Goal: Task Accomplishment & Management: Use online tool/utility

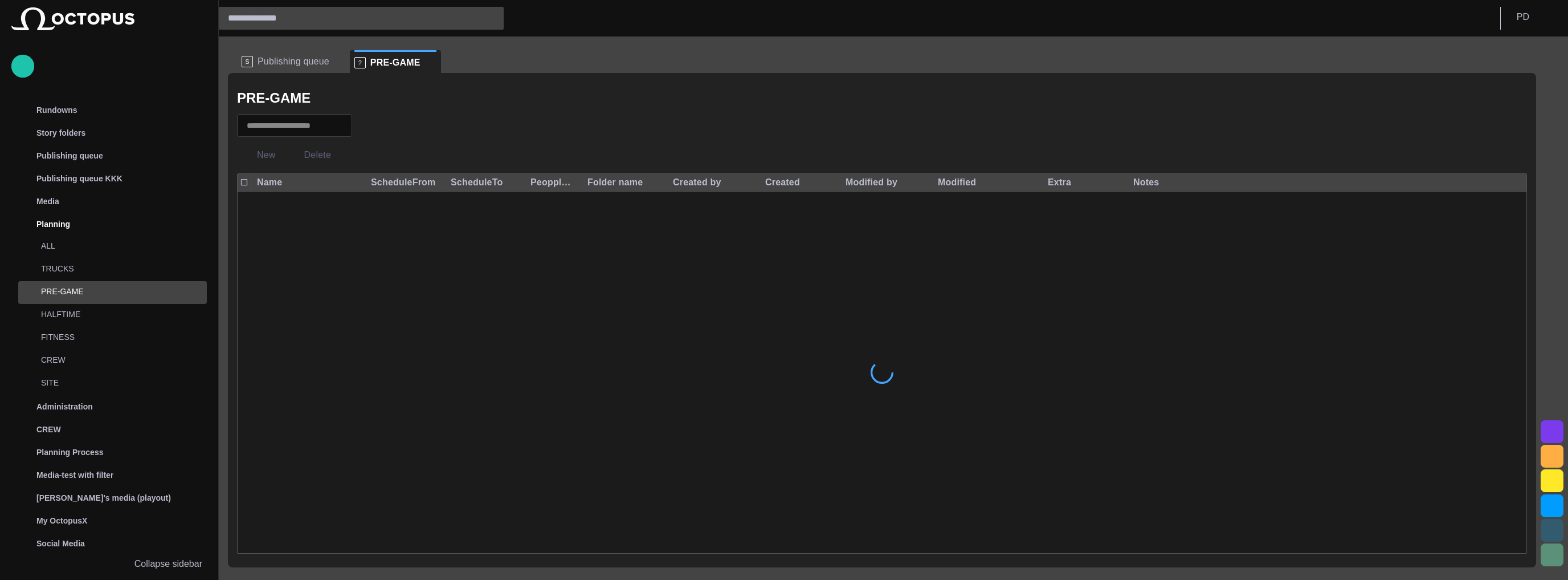
scroll to position [94, 0]
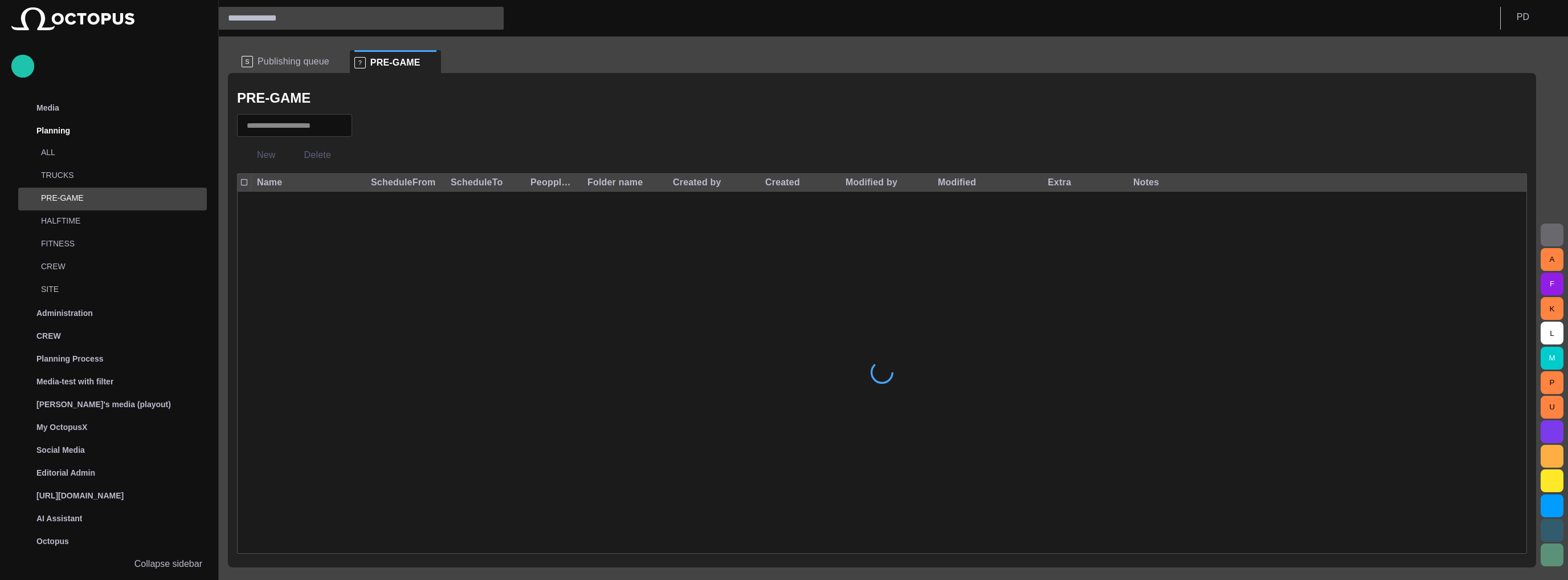
click at [425, 62] on span at bounding box center [431, 62] width 11 height 11
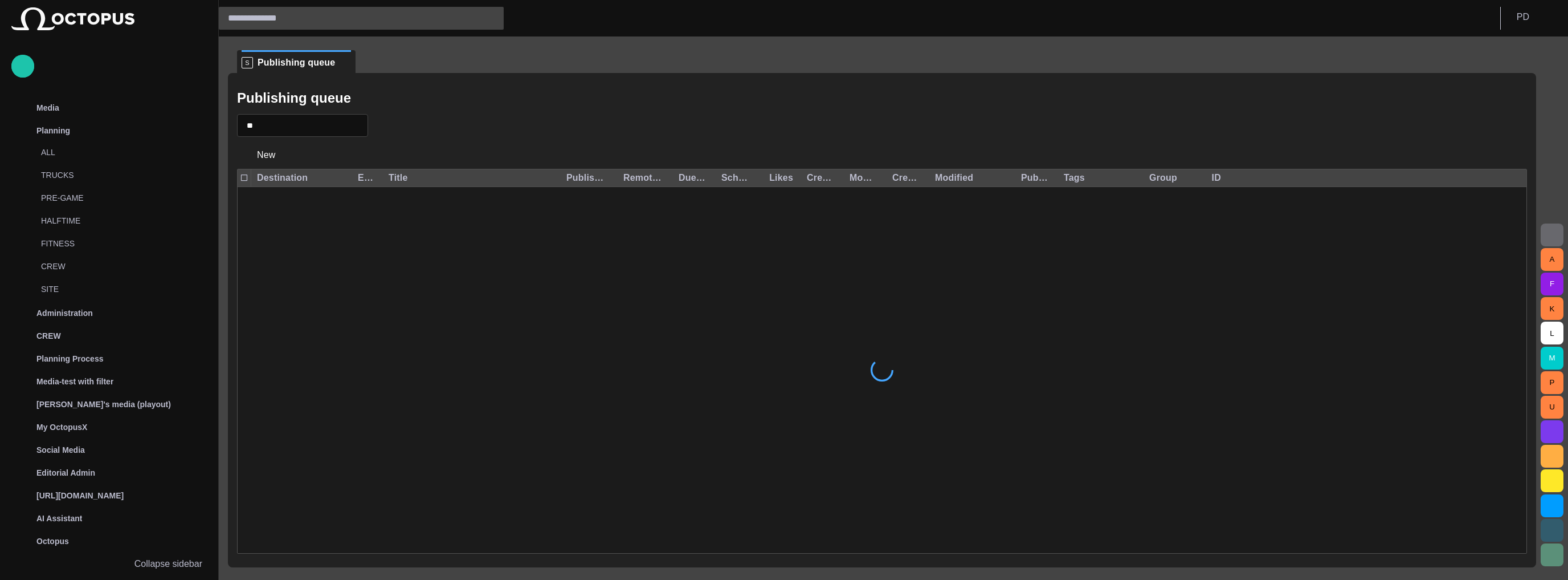
scroll to position [45, 0]
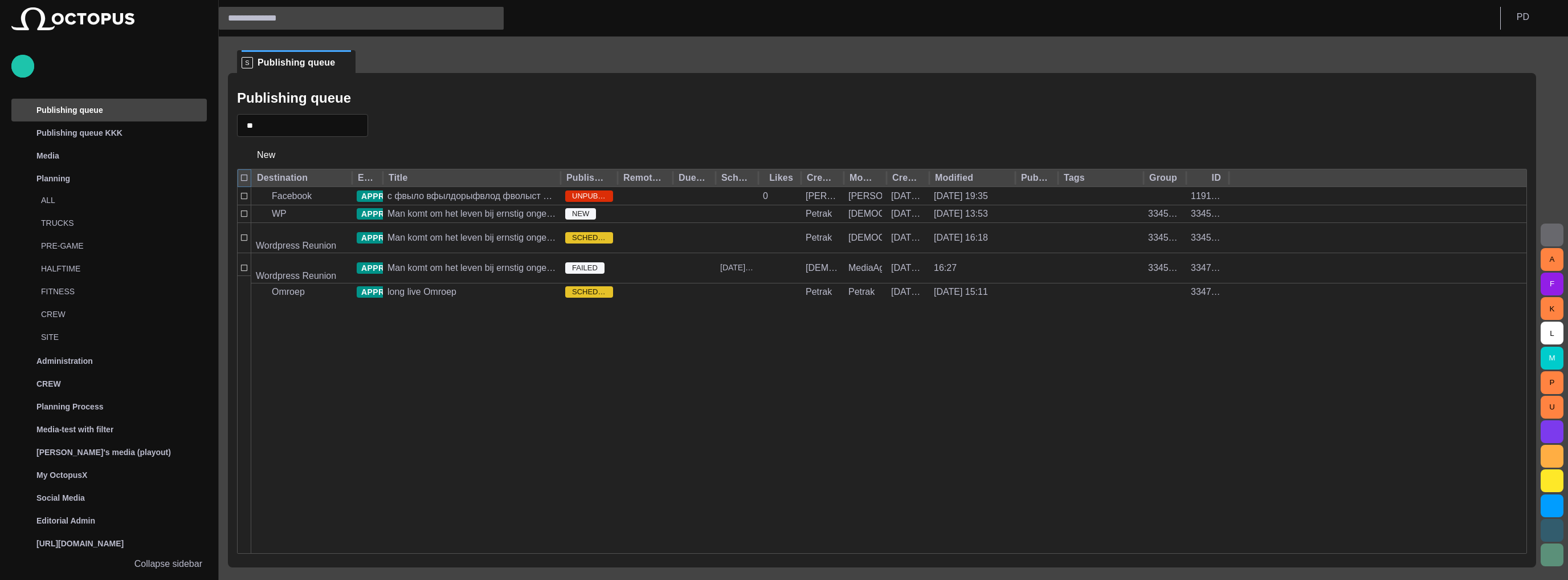
click at [241, 173] on div at bounding box center [245, 178] width 13 height 17
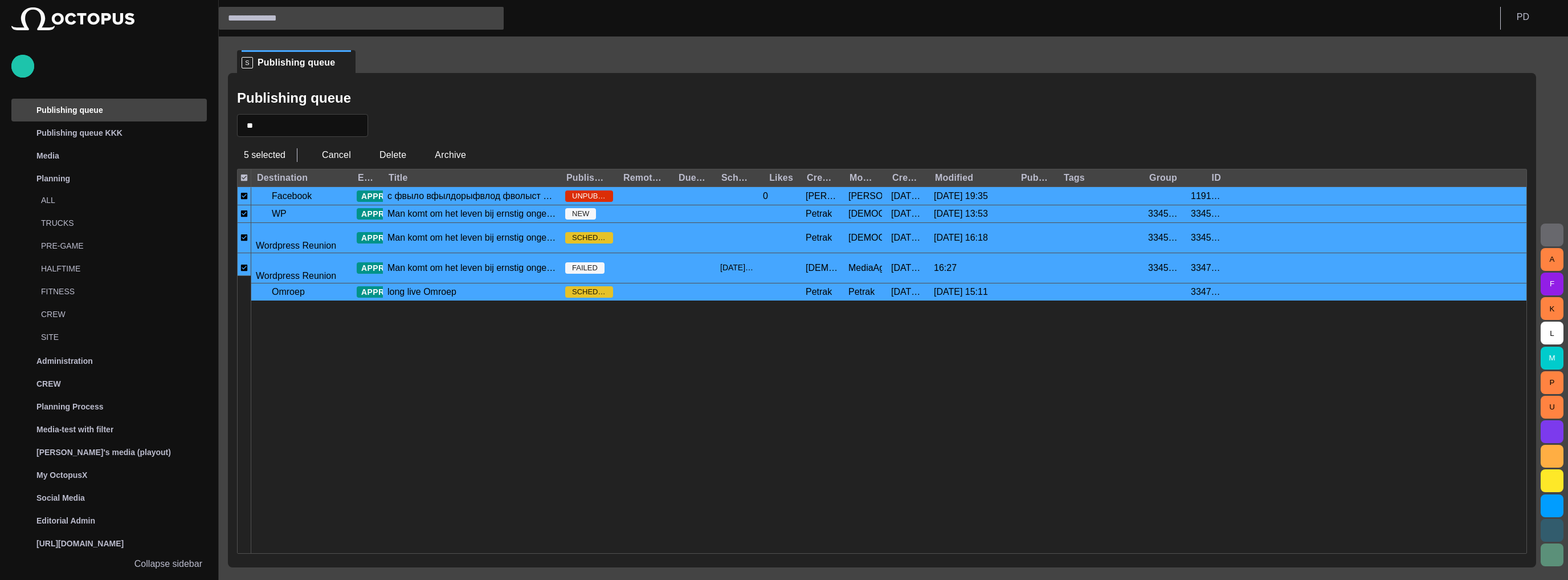
click at [1543, 222] on div "A F K L M P U" at bounding box center [1553, 308] width 32 height 543
click at [1546, 231] on span "button" at bounding box center [1552, 234] width 13 height 13
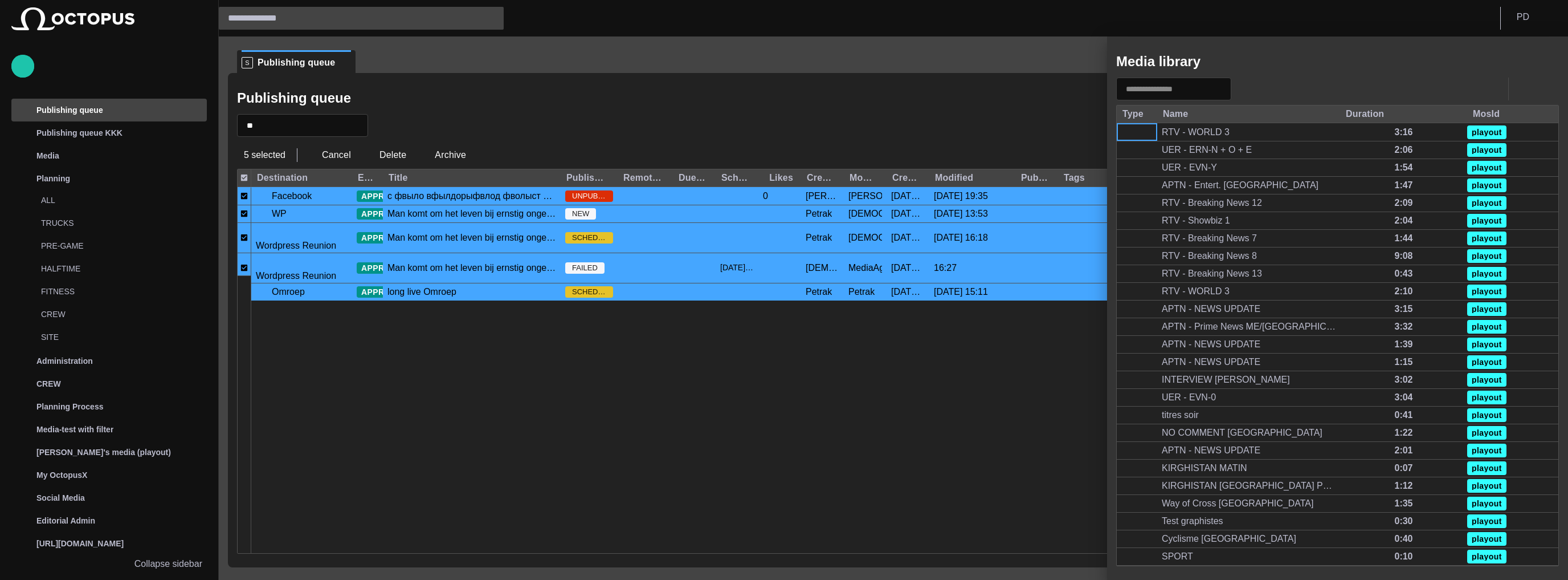
click at [290, 275] on div at bounding box center [784, 290] width 1568 height 580
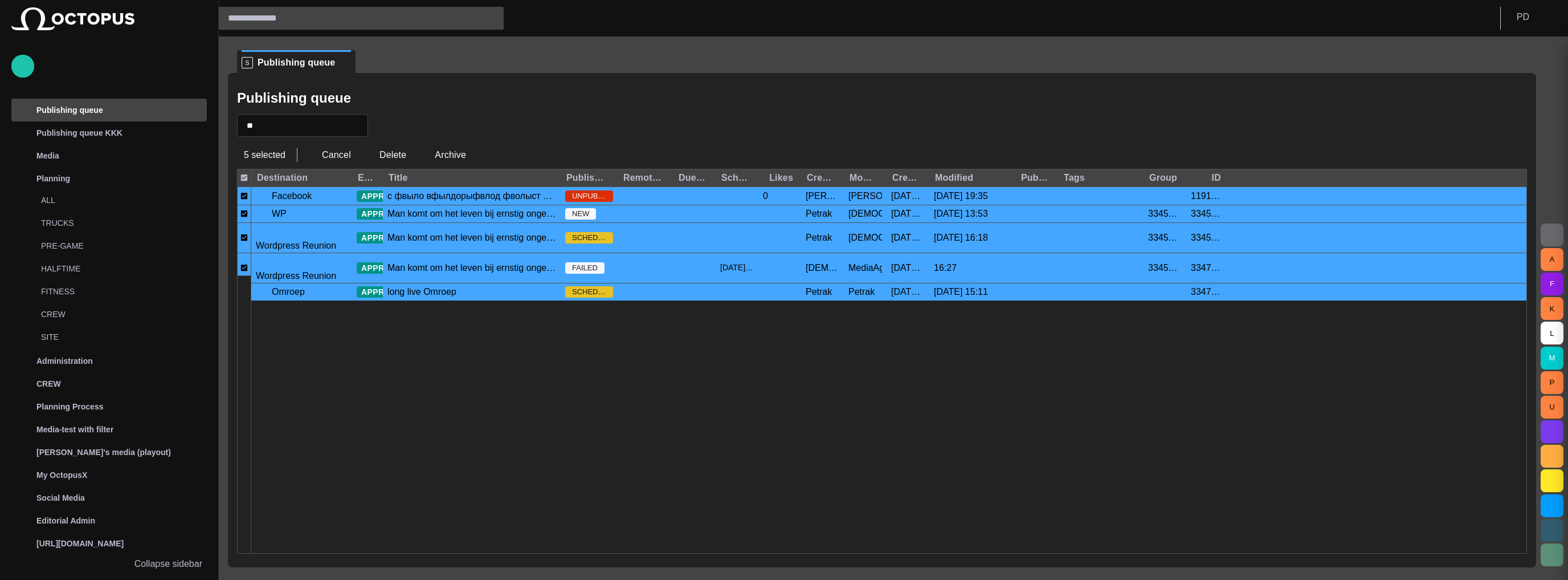
click at [293, 269] on div at bounding box center [784, 290] width 1568 height 580
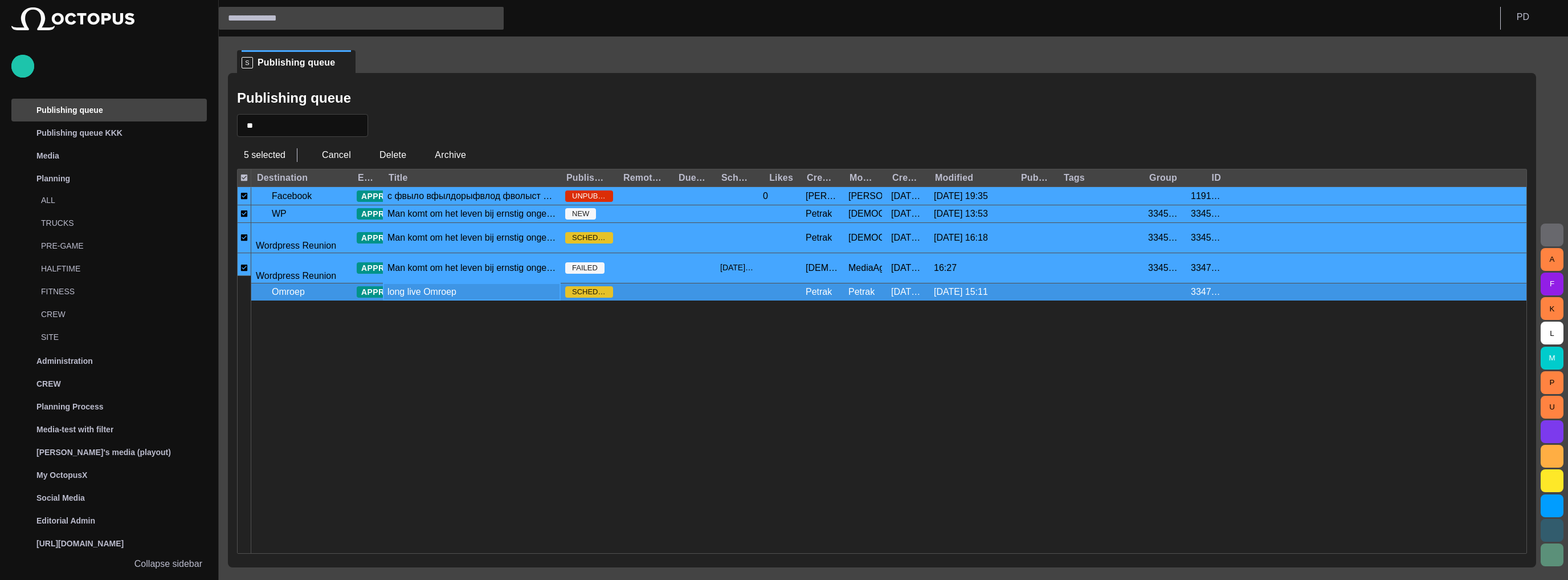
click at [518, 283] on div "long live Omroep" at bounding box center [471, 292] width 178 height 17
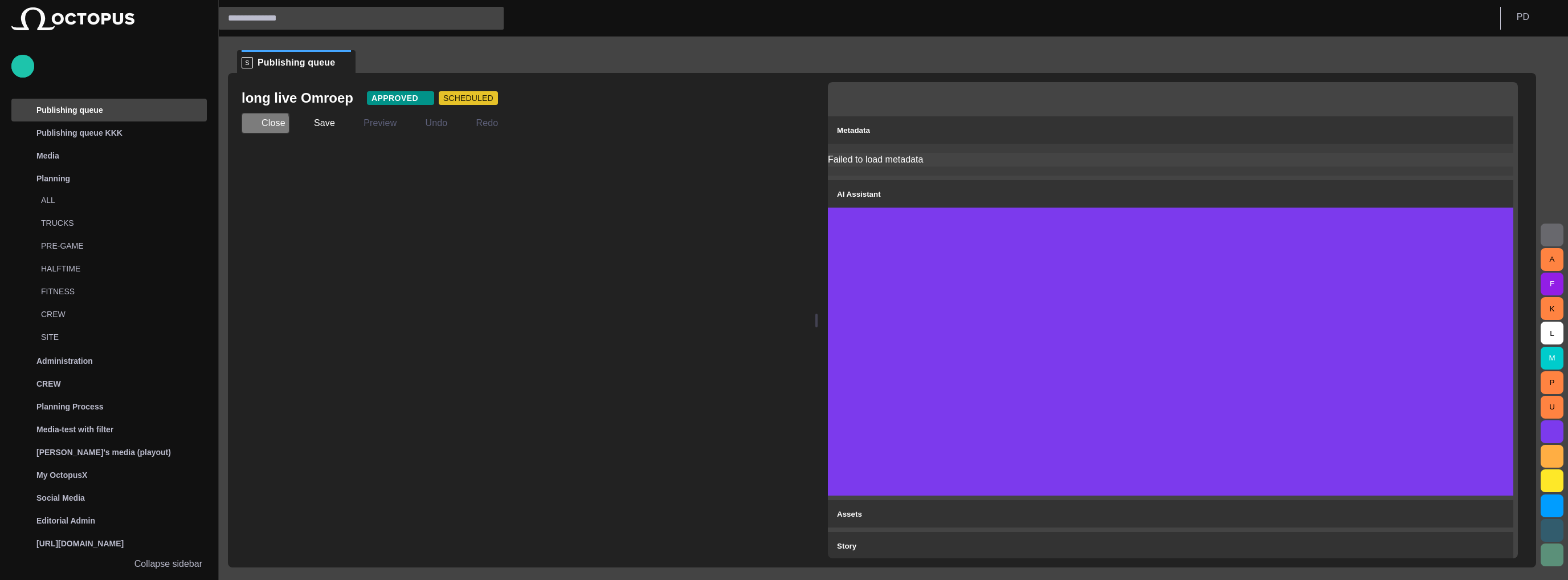
click at [253, 127] on span "button" at bounding box center [251, 123] width 11 height 11
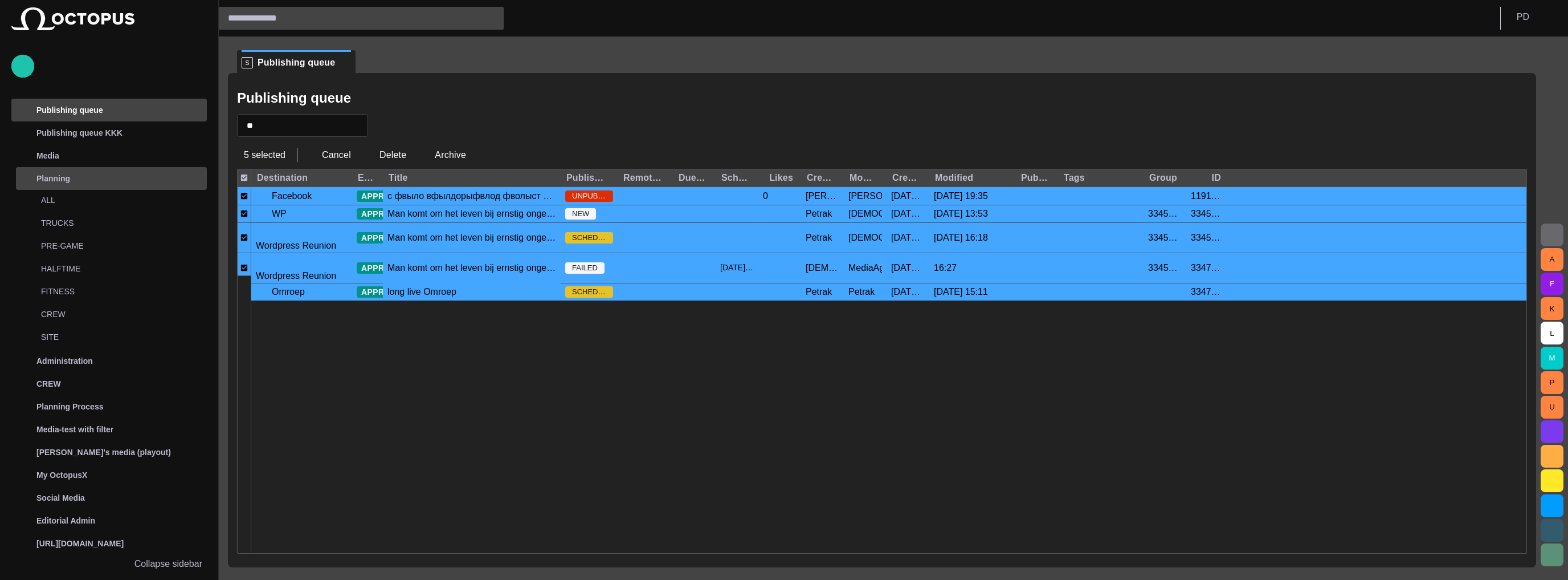
click at [71, 175] on div "Planning" at bounding box center [101, 178] width 166 height 18
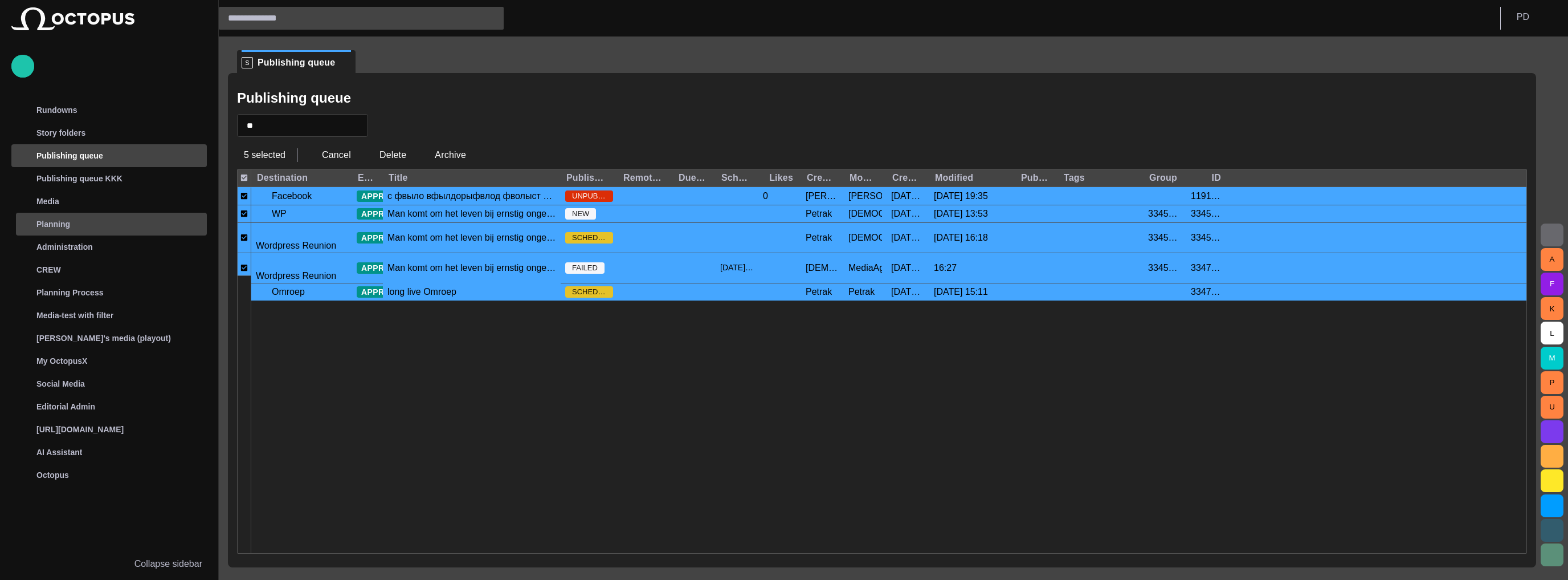
scroll to position [0, 0]
click at [71, 175] on p "Publishing queue KKK" at bounding box center [79, 179] width 86 height 11
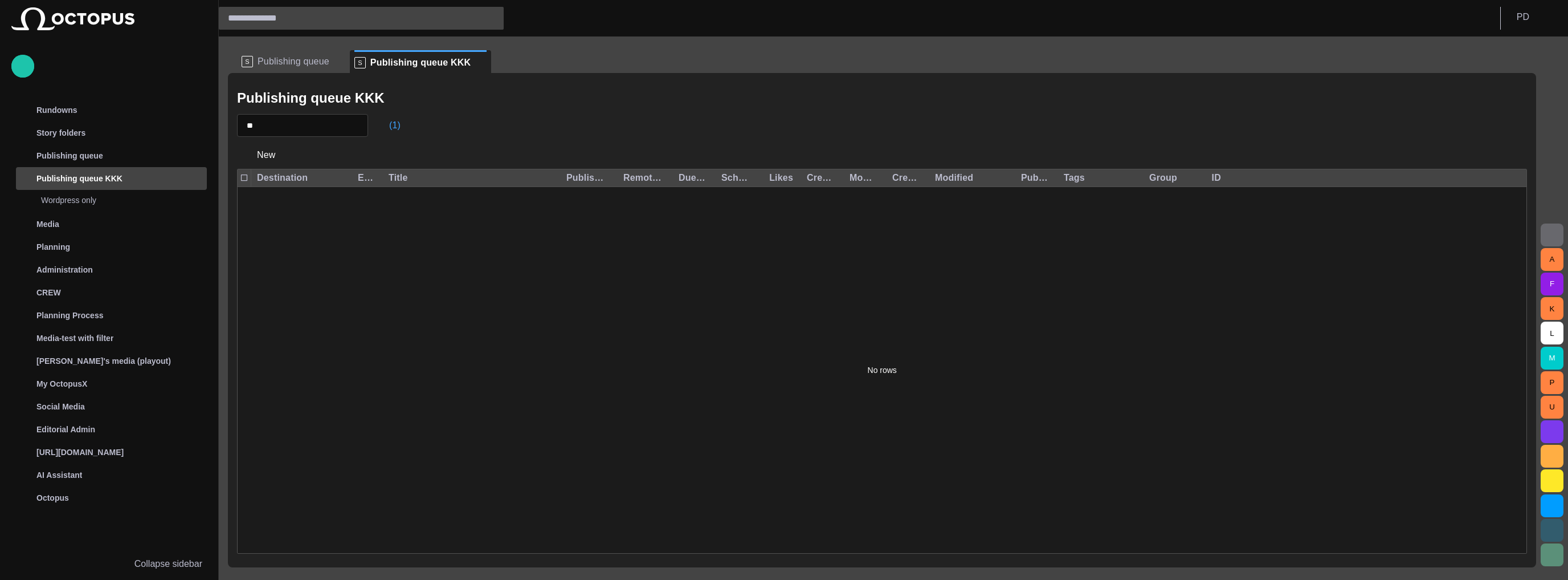
drag, startPoint x: 77, startPoint y: 158, endPoint x: 86, endPoint y: 171, distance: 15.8
click at [77, 158] on p "Publishing queue" at bounding box center [70, 156] width 67 height 11
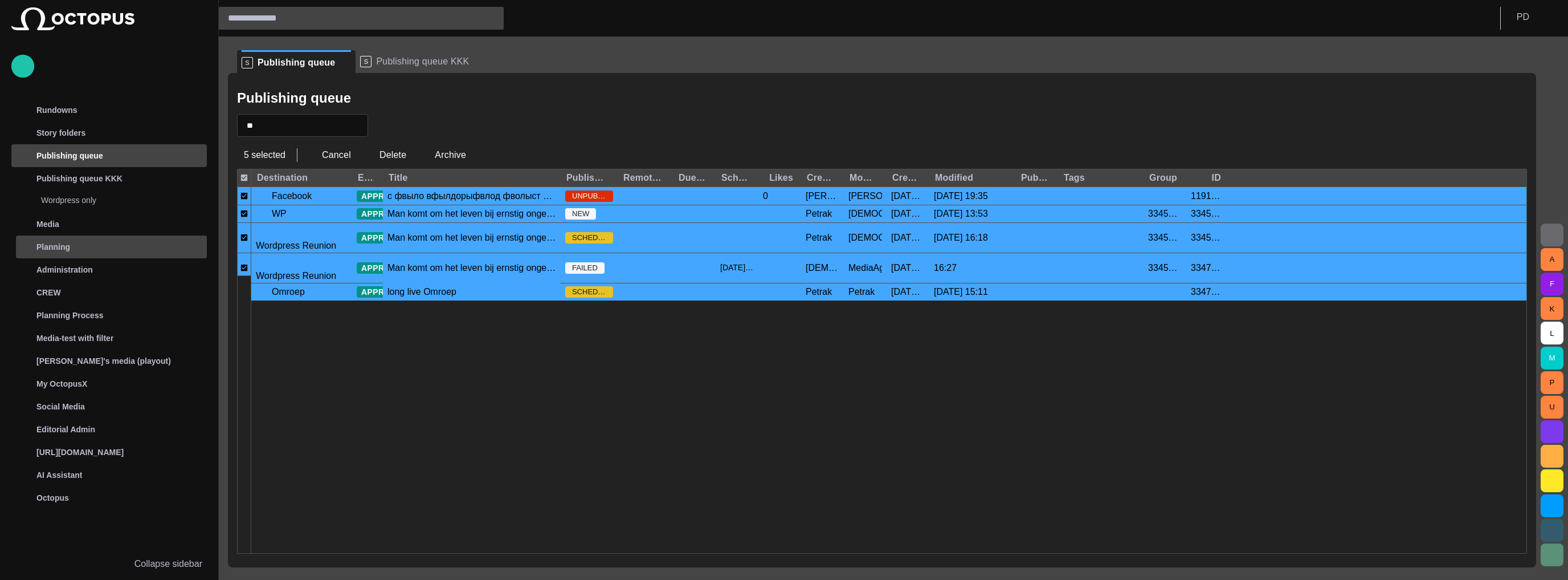
click at [87, 237] on div "Planning" at bounding box center [100, 247] width 168 height 23
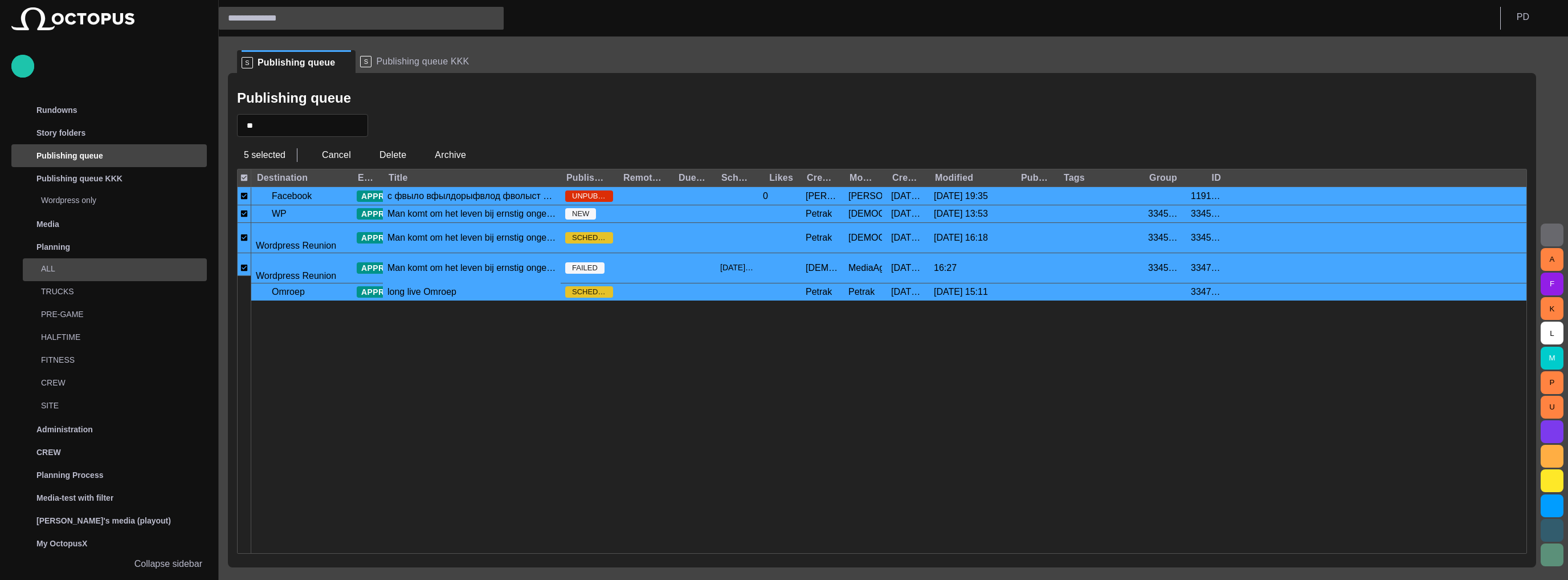
click at [95, 271] on p "ALL" at bounding box center [111, 268] width 143 height 11
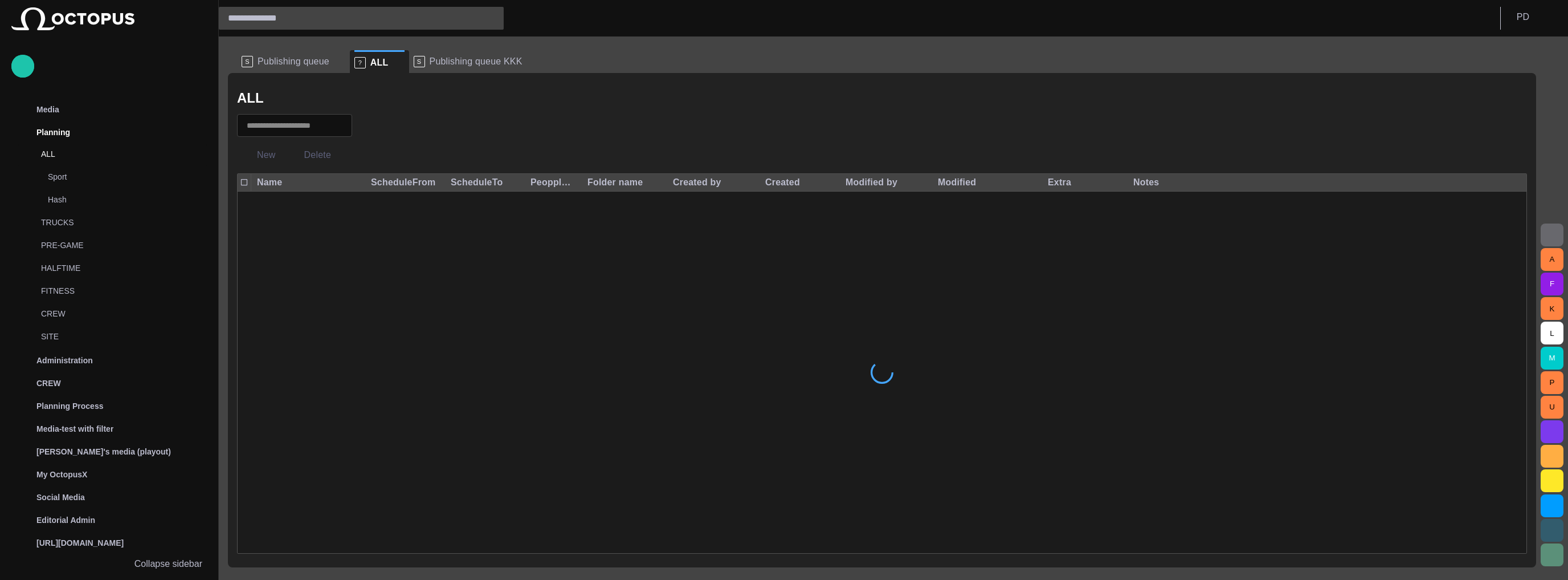
scroll to position [116, 0]
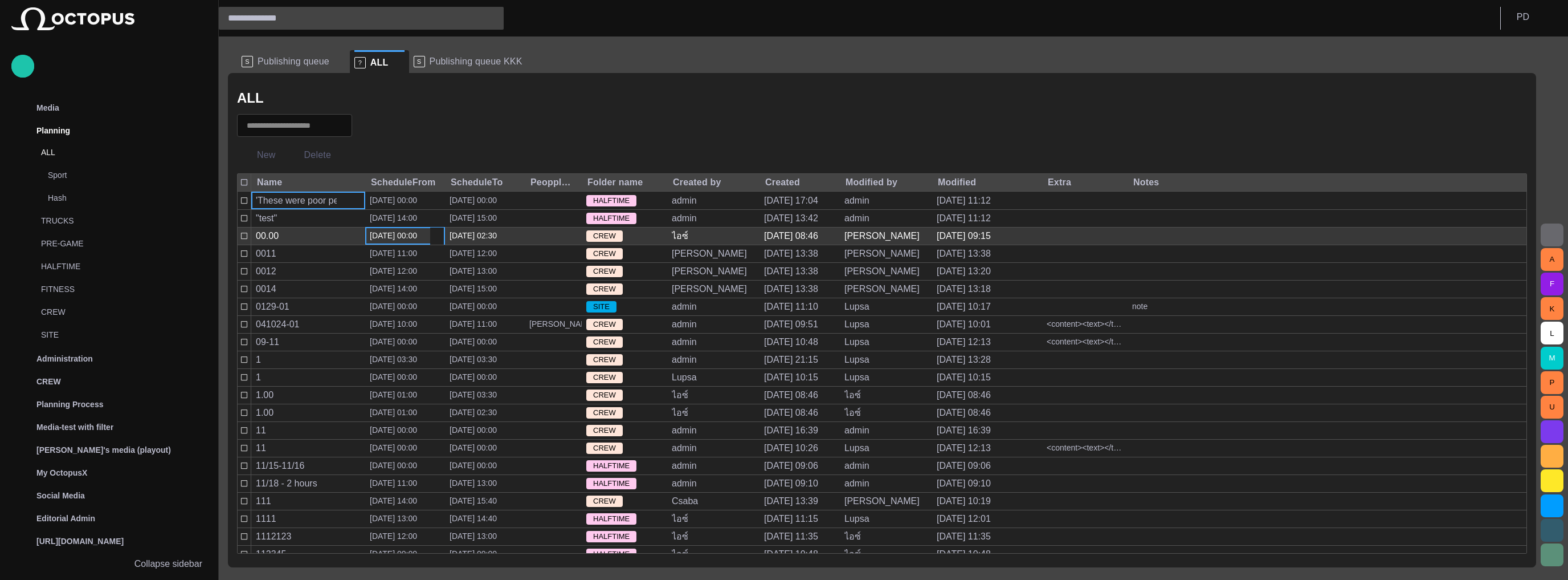
click at [375, 241] on div "[DATE] 00:00" at bounding box center [405, 236] width 71 height 17
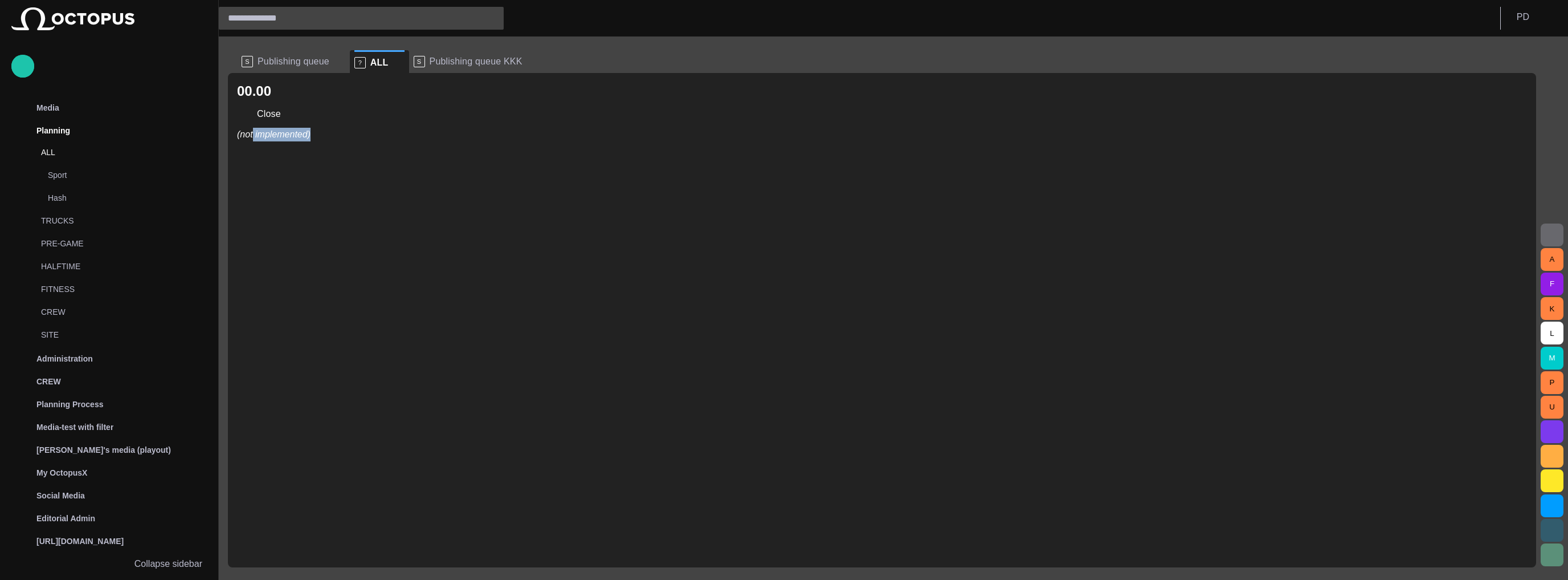
drag, startPoint x: 251, startPoint y: 135, endPoint x: 1063, endPoint y: 202, distance: 814.8
click at [983, 187] on div "00.00 Close (not implemented)" at bounding box center [881, 319] width 1308 height 494
click at [1063, 202] on div "00.00 Close (not implemented)" at bounding box center [881, 319] width 1308 height 494
click at [1530, 57] on span "button" at bounding box center [1525, 61] width 13 height 13
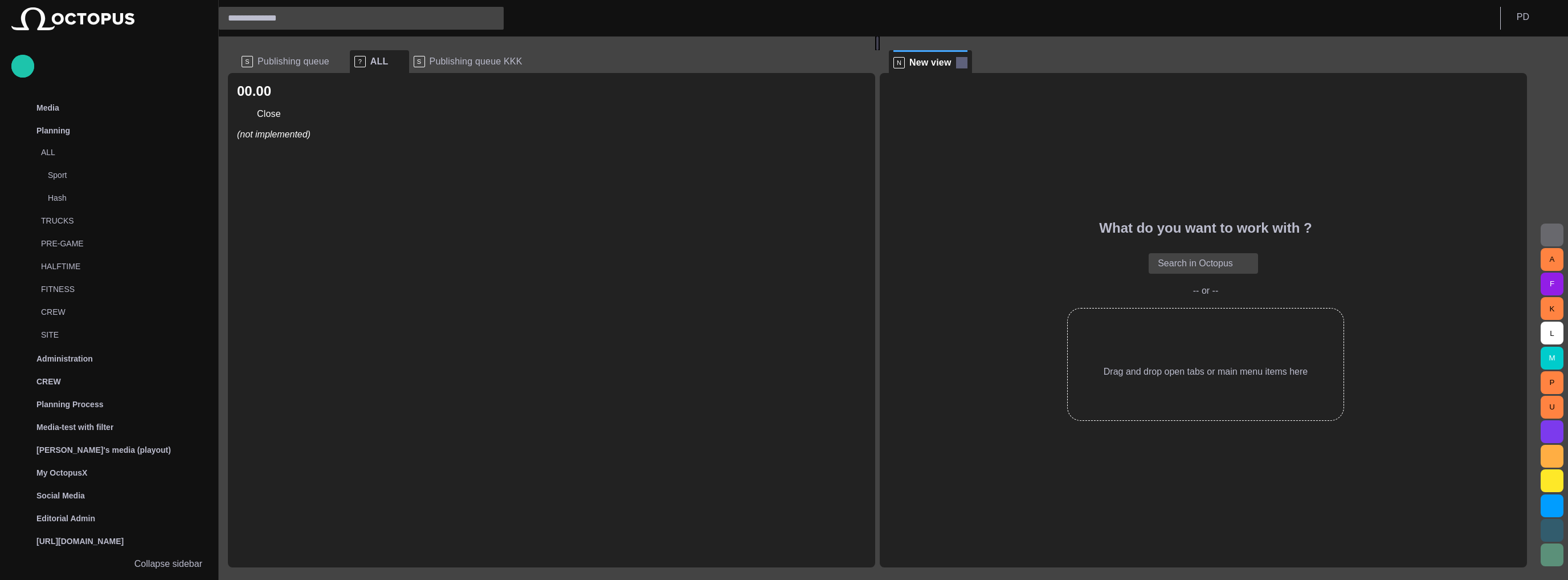
click at [965, 59] on span at bounding box center [962, 62] width 11 height 11
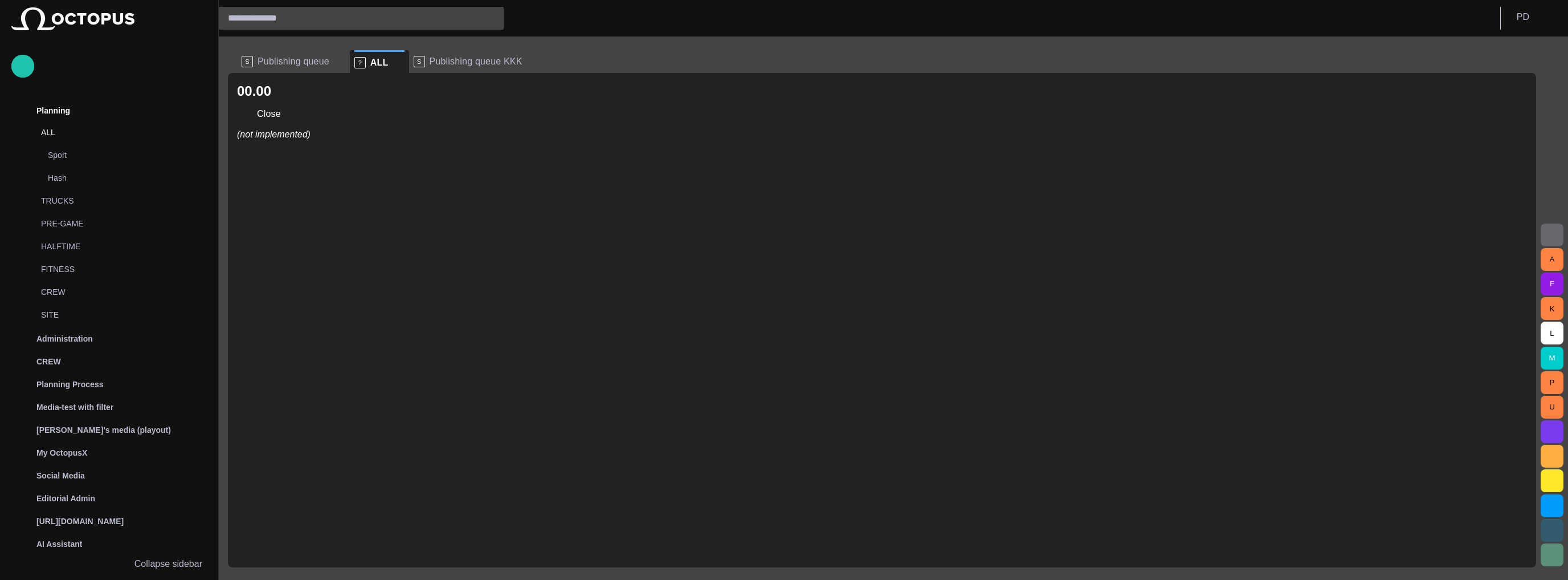
scroll to position [137, 0]
click at [252, 111] on button "Close" at bounding box center [261, 114] width 48 height 21
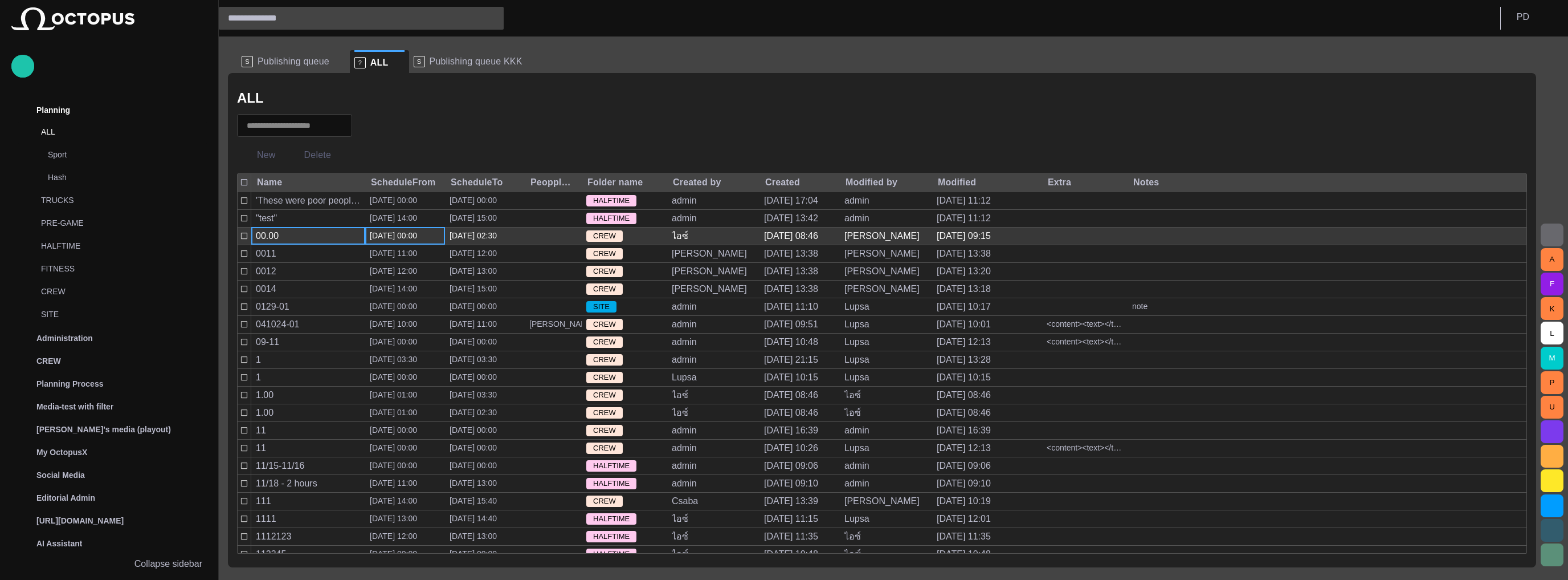
click at [324, 230] on div "00.00" at bounding box center [308, 236] width 114 height 17
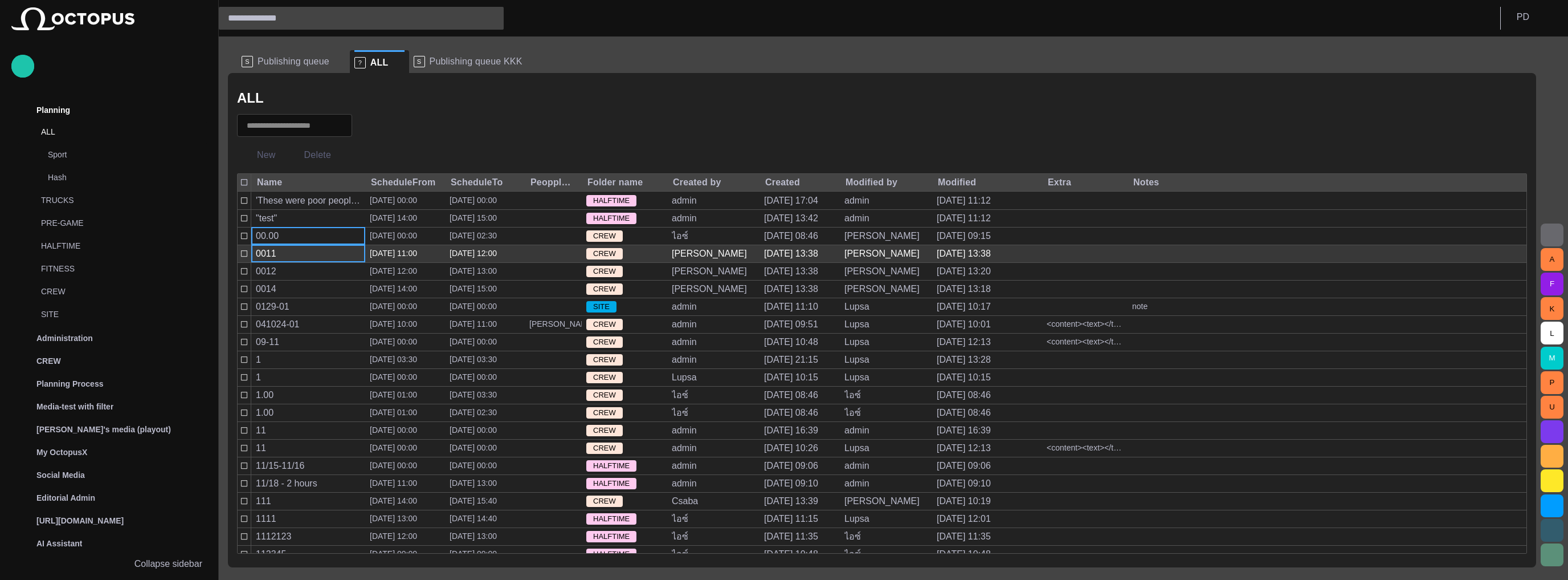
click at [330, 260] on div "0011" at bounding box center [308, 253] width 114 height 17
